Goal: Entertainment & Leisure: Consume media (video, audio)

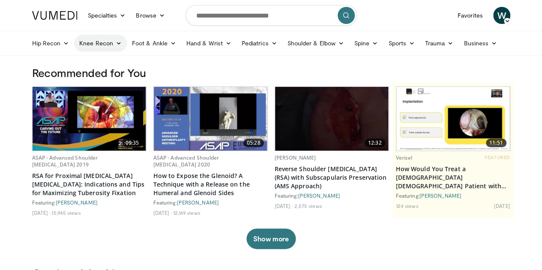
click at [77, 42] on link "Knee Recon" at bounding box center [100, 43] width 53 height 17
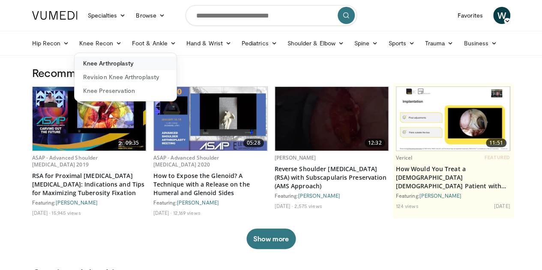
click at [101, 61] on link "Knee Arthroplasty" at bounding box center [126, 64] width 102 height 14
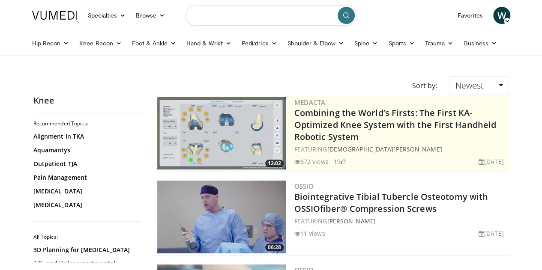
click at [225, 18] on input "Search topics, interventions" at bounding box center [270, 15] width 171 height 21
type input "***"
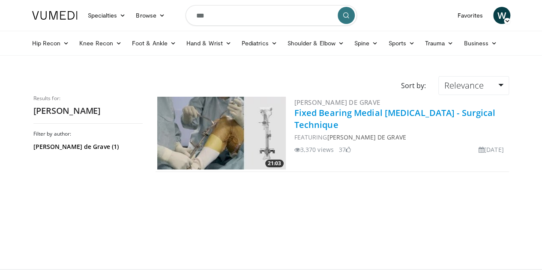
click at [334, 117] on link "Fixed Bearing Medial Unicompartmental Knee Arthroplasty - Surgical Technique" at bounding box center [394, 119] width 201 height 24
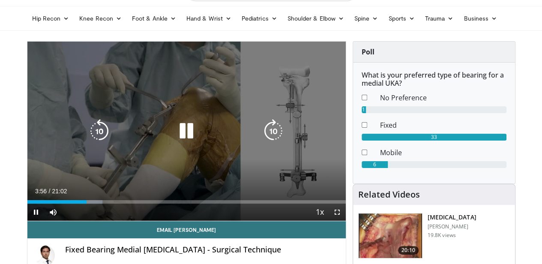
scroll to position [43, 0]
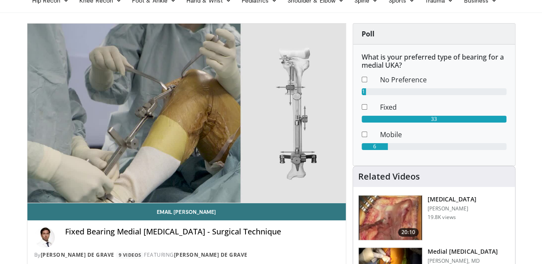
click at [448, 12] on ul "Hip Recon Hip [MEDICAL_DATA] Revision Hip [MEDICAL_DATA] Hip Preservation Knee …" at bounding box center [271, 0] width 488 height 24
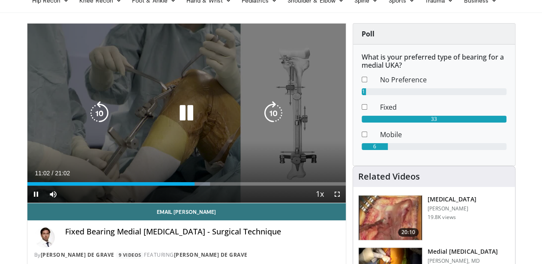
click at [65, 39] on div "10 seconds Tap to unmute" at bounding box center [186, 113] width 318 height 179
click at [65, 38] on div "10 seconds Tap to unmute" at bounding box center [186, 113] width 318 height 179
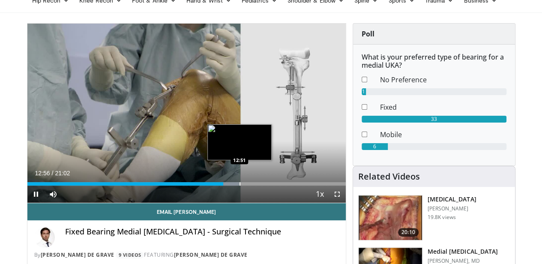
click at [239, 185] on div "Progress Bar" at bounding box center [239, 183] width 1 height 3
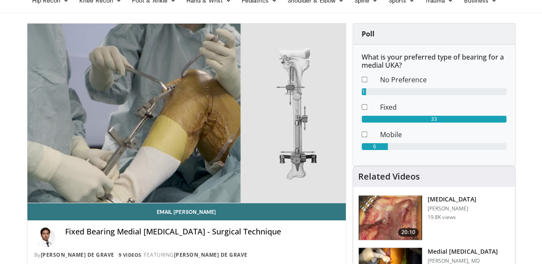
click at [212, 200] on div "10 seconds Tap to unmute" at bounding box center [186, 113] width 318 height 179
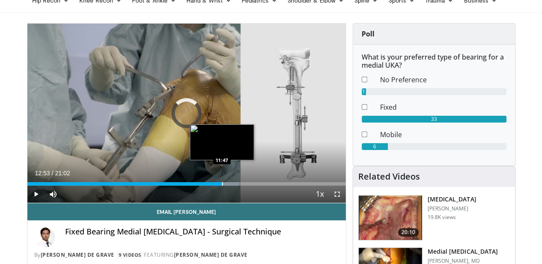
click at [200, 185] on div "12:53" at bounding box center [124, 183] width 195 height 3
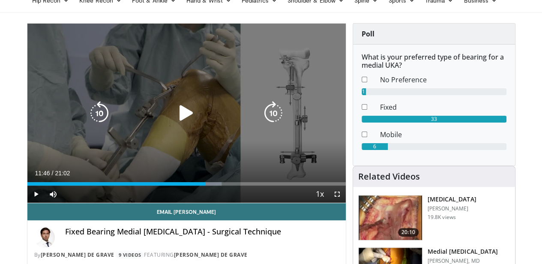
click at [176, 113] on icon "Video Player" at bounding box center [186, 113] width 24 height 24
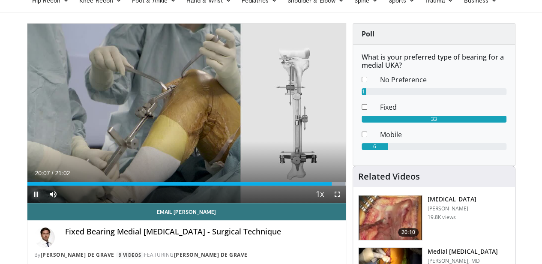
click at [27, 203] on span "Video Player" at bounding box center [35, 193] width 17 height 17
